Goal: Transaction & Acquisition: Register for event/course

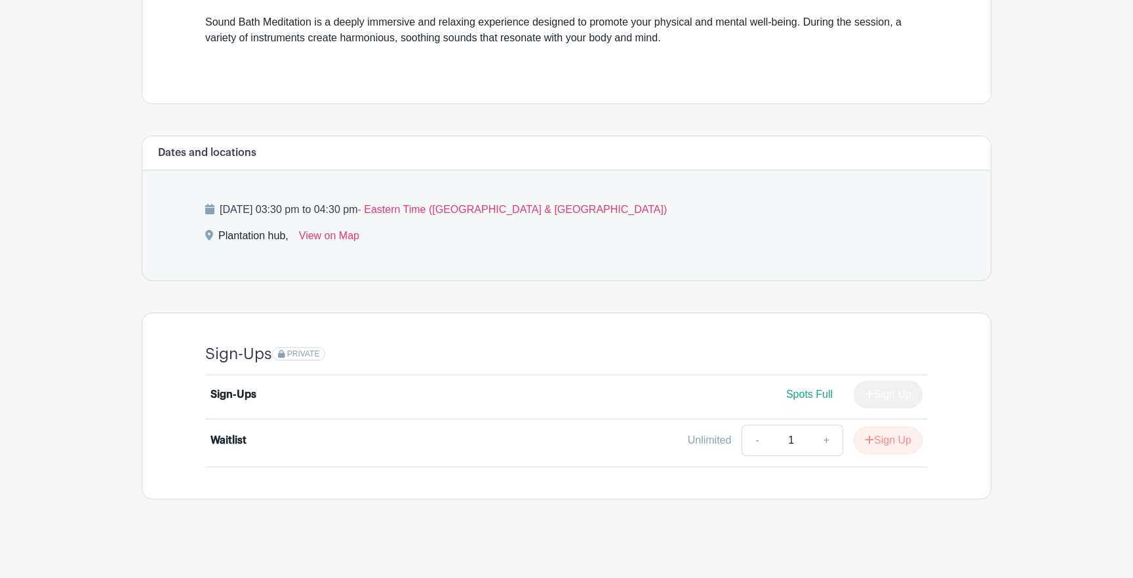
scroll to position [385, 0]
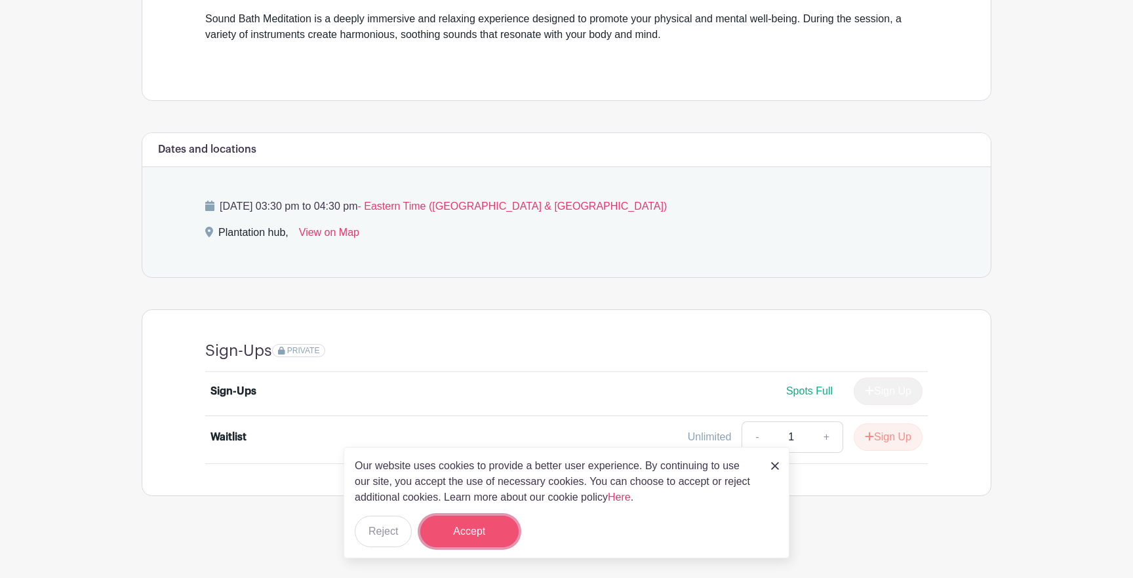
click at [445, 534] on button "Accept" at bounding box center [469, 531] width 98 height 31
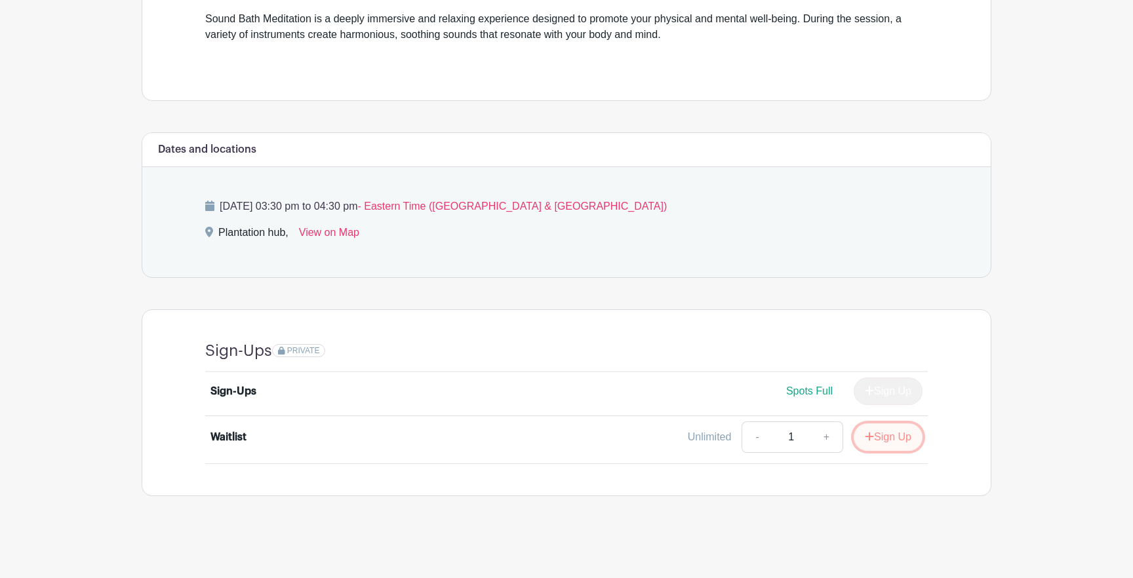
click at [905, 442] on button "Sign Up" at bounding box center [888, 438] width 69 height 28
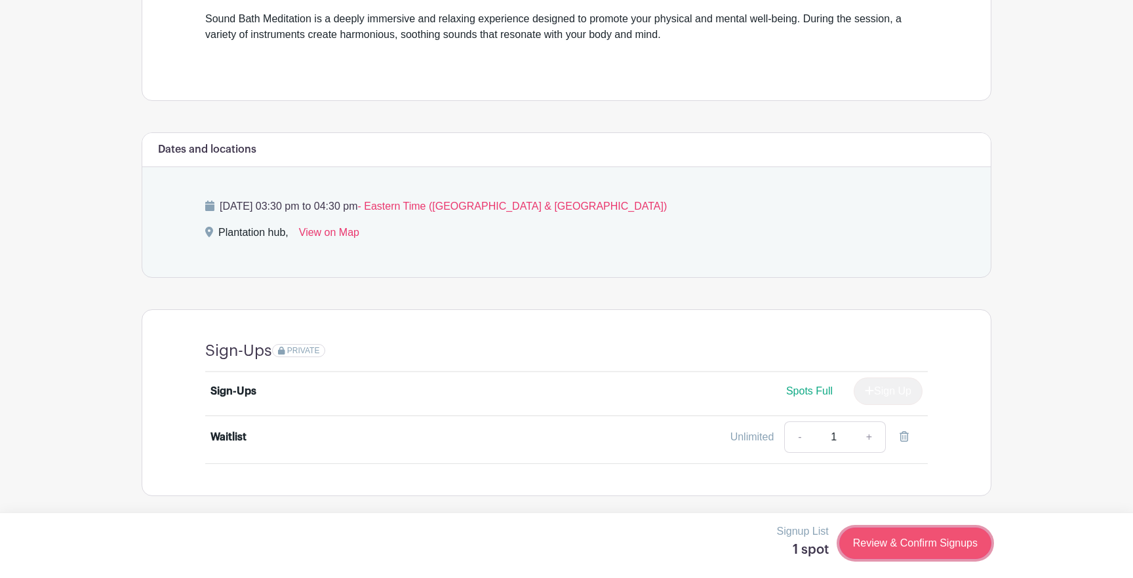
click at [887, 544] on link "Review & Confirm Signups" at bounding box center [915, 543] width 152 height 31
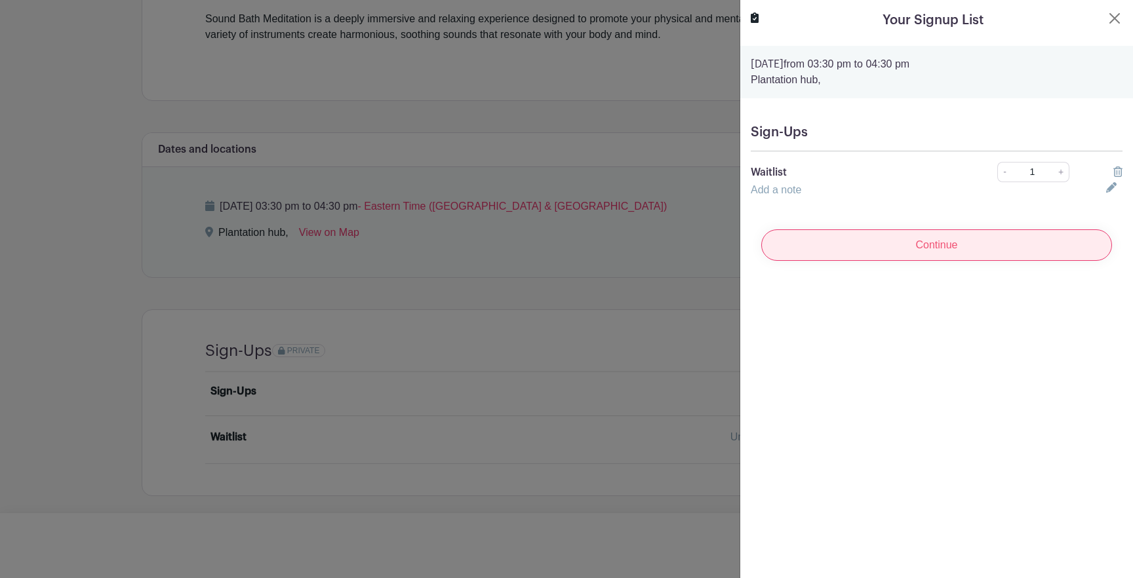
click at [918, 249] on input "Continue" at bounding box center [936, 244] width 351 height 31
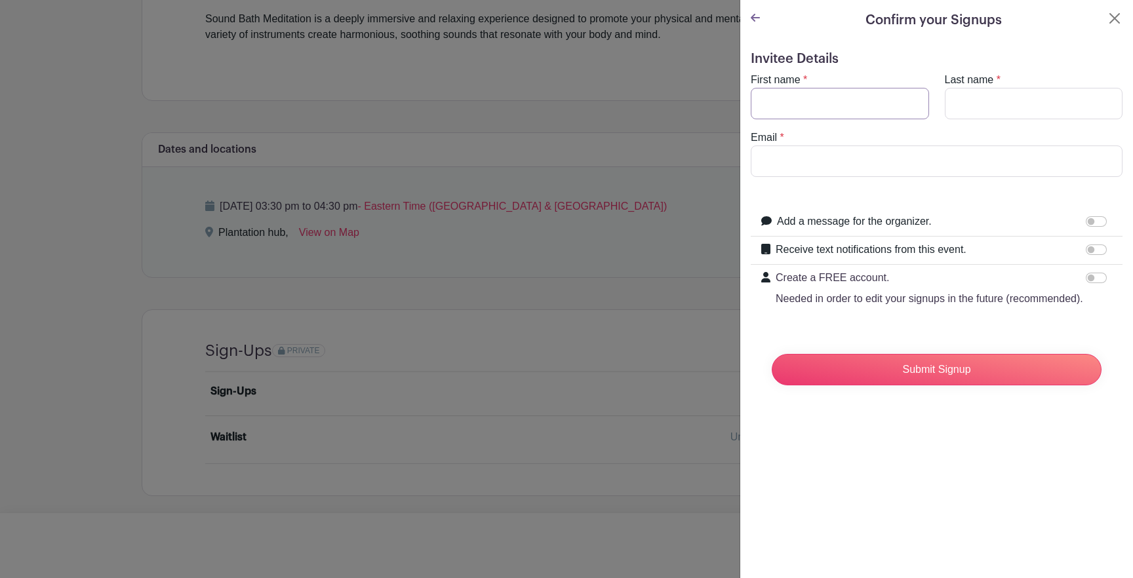
click at [860, 100] on input "First name" at bounding box center [840, 103] width 178 height 31
type input "Jack"
type input "a"
type input "[PERSON_NAME]"
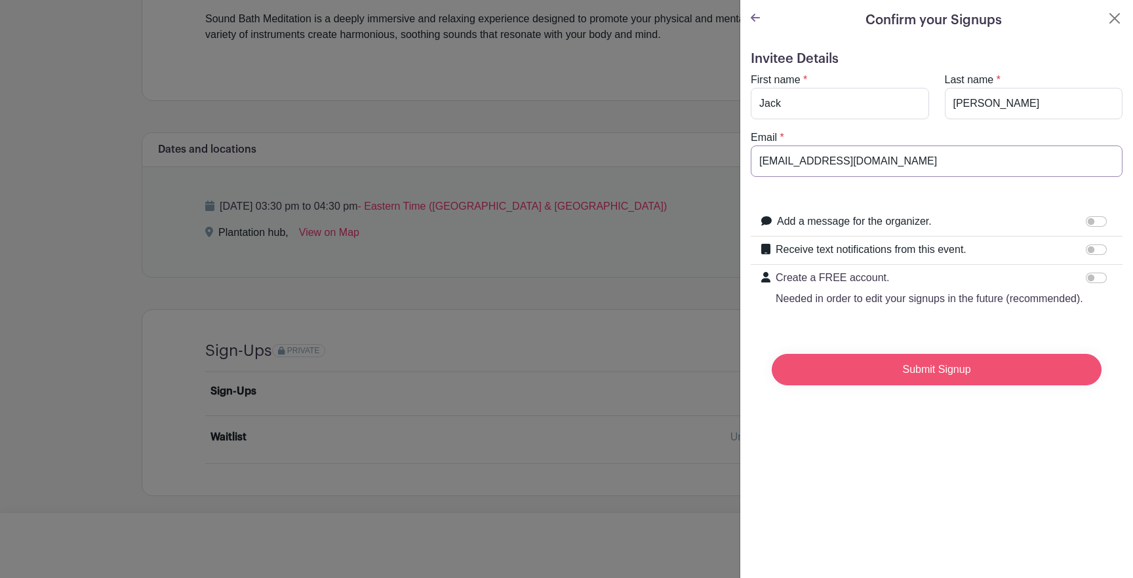
type input "[EMAIL_ADDRESS][DOMAIN_NAME]"
click at [953, 375] on input "Submit Signup" at bounding box center [937, 369] width 330 height 31
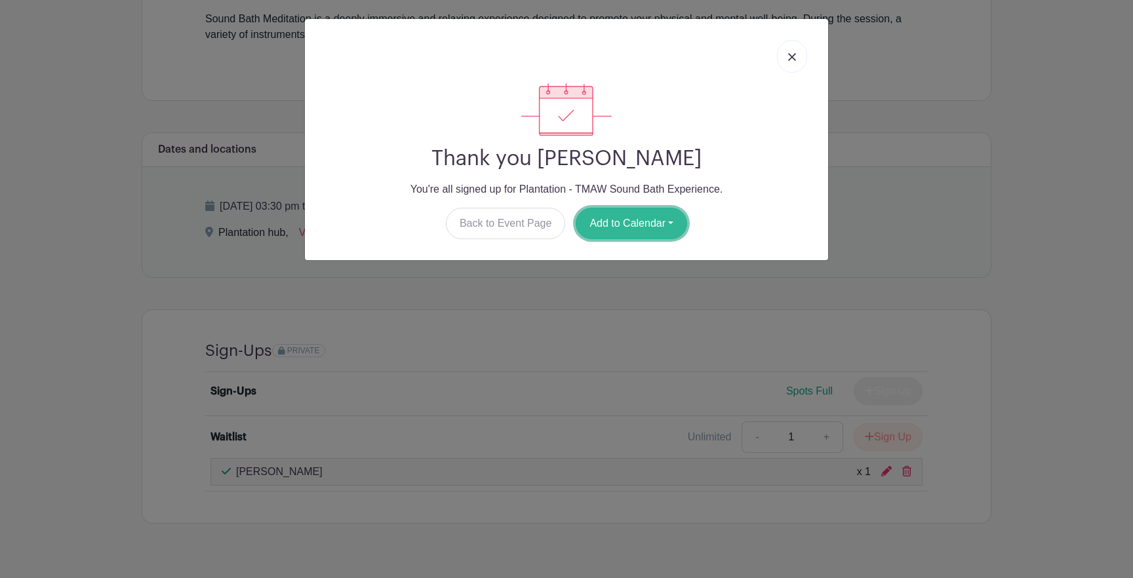
click at [622, 225] on button "Add to Calendar" at bounding box center [631, 223] width 111 height 31
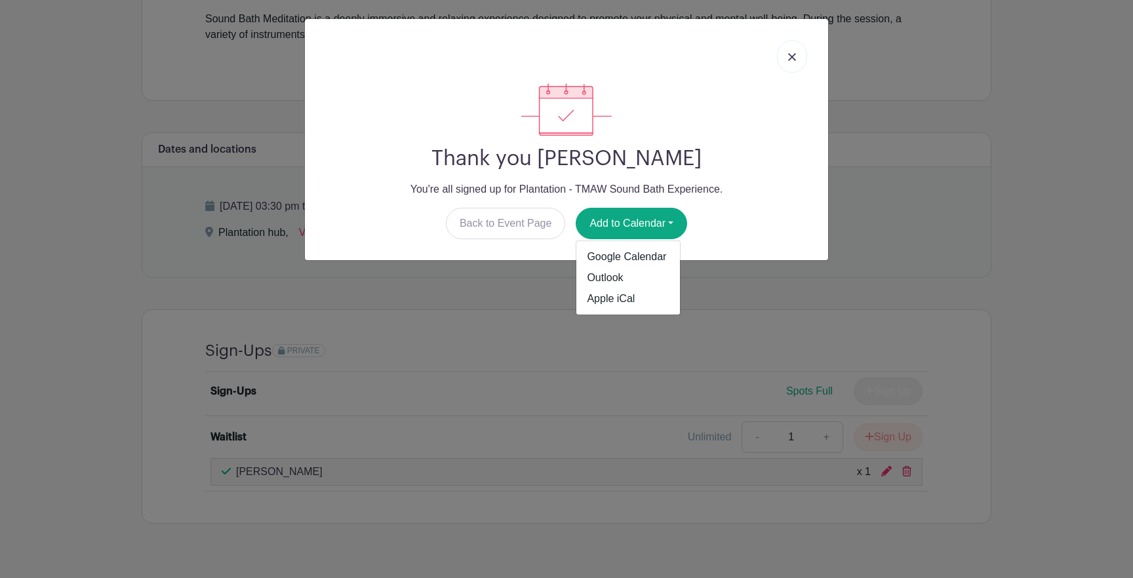
click at [722, 166] on h2 "Thank you [PERSON_NAME]" at bounding box center [566, 158] width 502 height 25
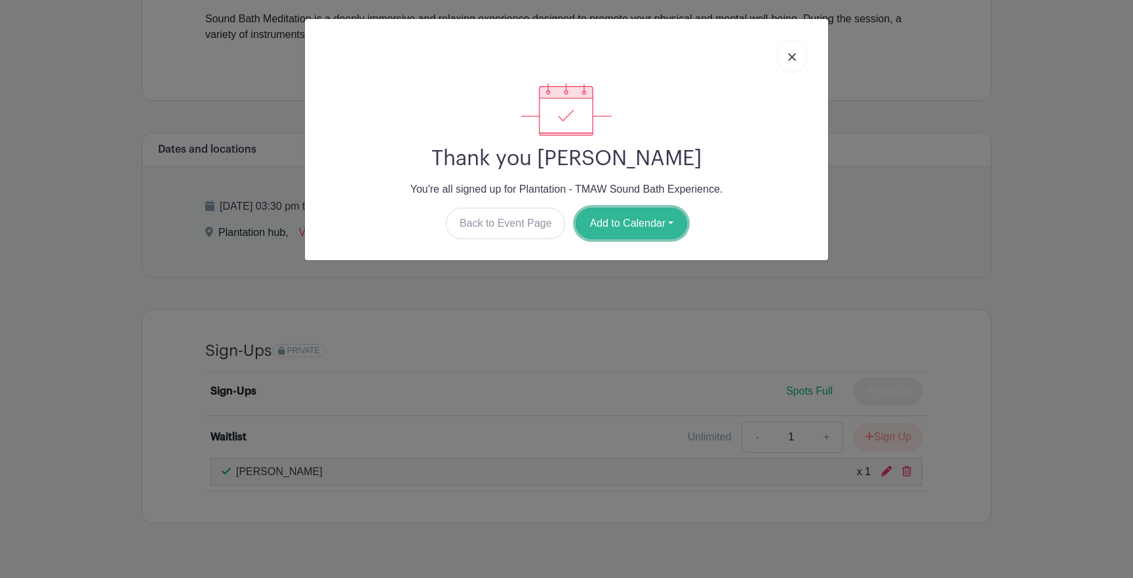
click at [656, 226] on button "Add to Calendar" at bounding box center [631, 223] width 111 height 31
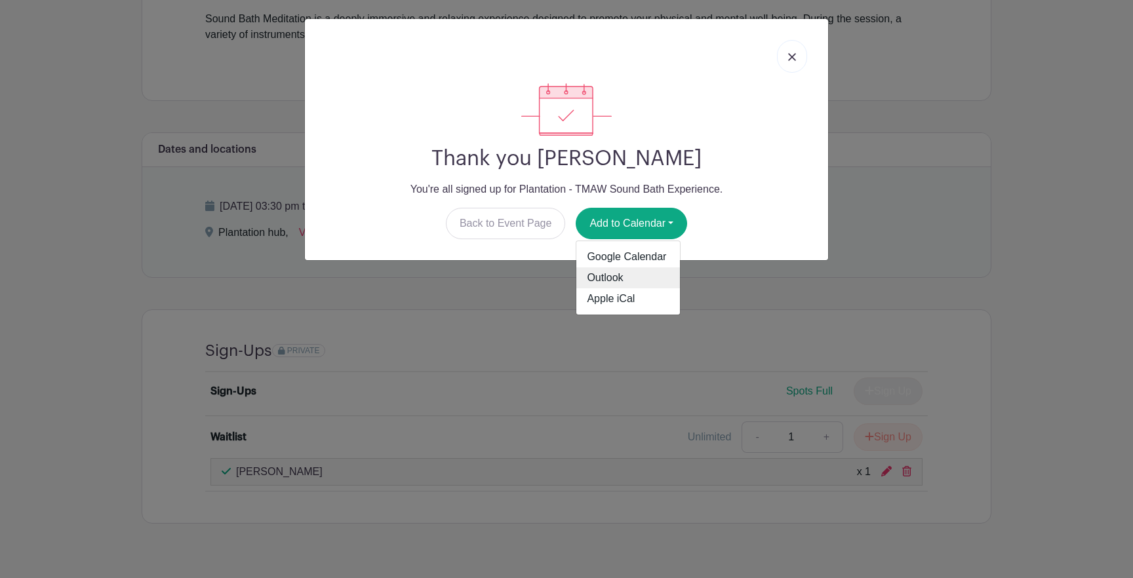
click at [635, 276] on link "Outlook" at bounding box center [628, 278] width 104 height 21
click at [795, 55] on img at bounding box center [792, 57] width 8 height 8
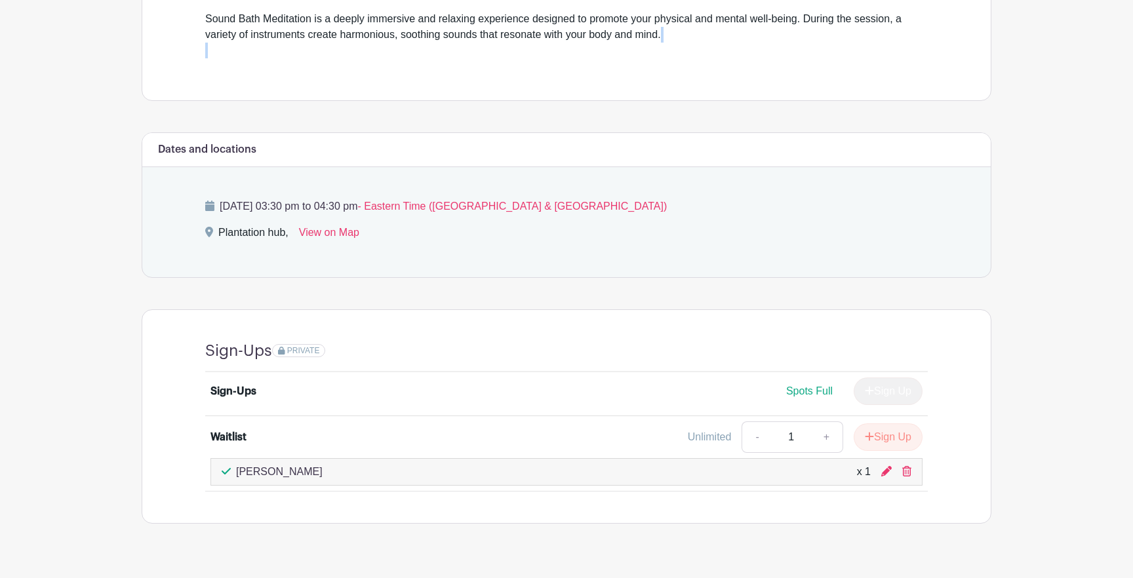
click at [795, 55] on div "Sound Bath Meditation is a deeply immersive and relaxing experience designed to…" at bounding box center [566, 34] width 723 height 47
